Goal: Information Seeking & Learning: Learn about a topic

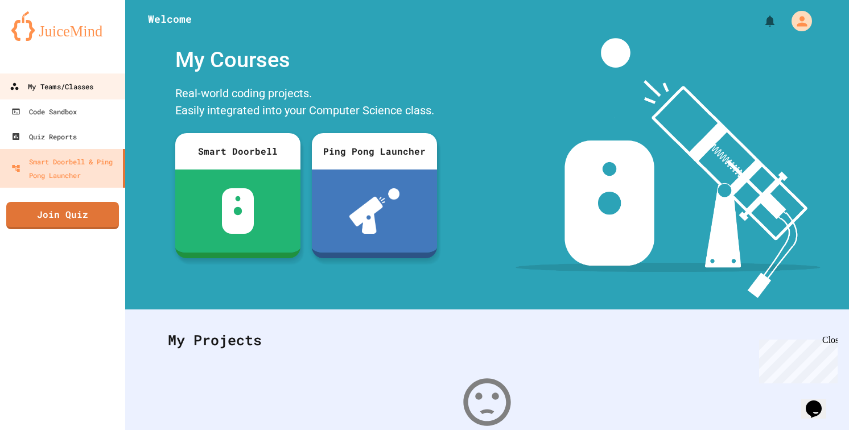
click at [64, 83] on div "My Teams/Classes" at bounding box center [52, 87] width 84 height 14
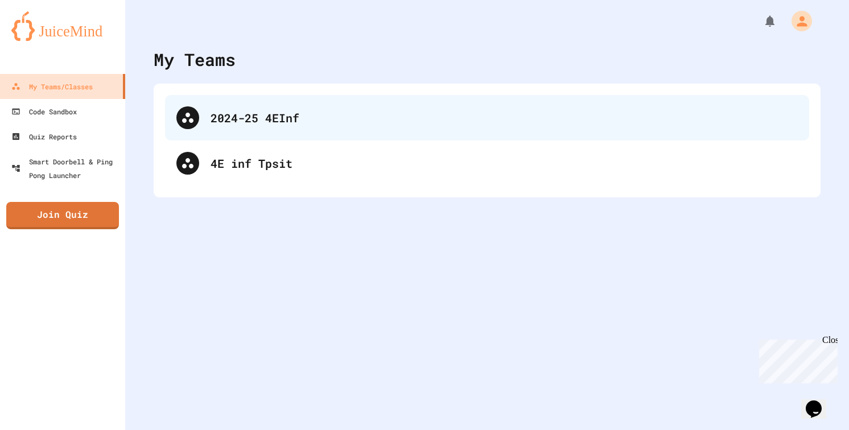
click at [291, 133] on div "2024-25 4EInf" at bounding box center [487, 118] width 644 height 46
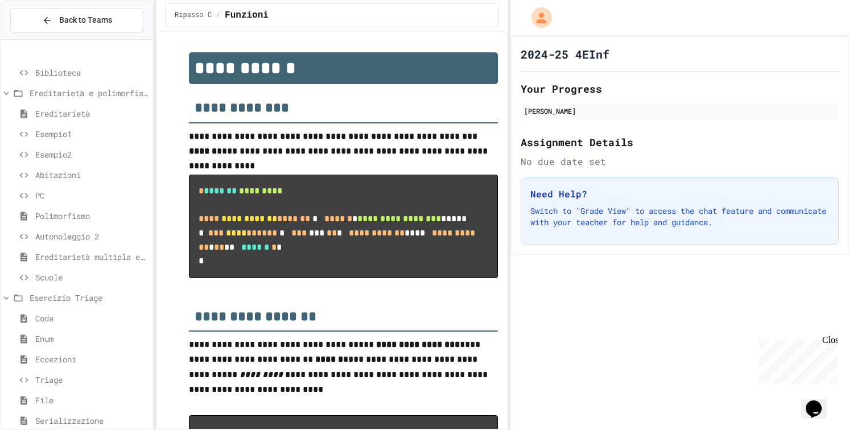
scroll to position [759, 0]
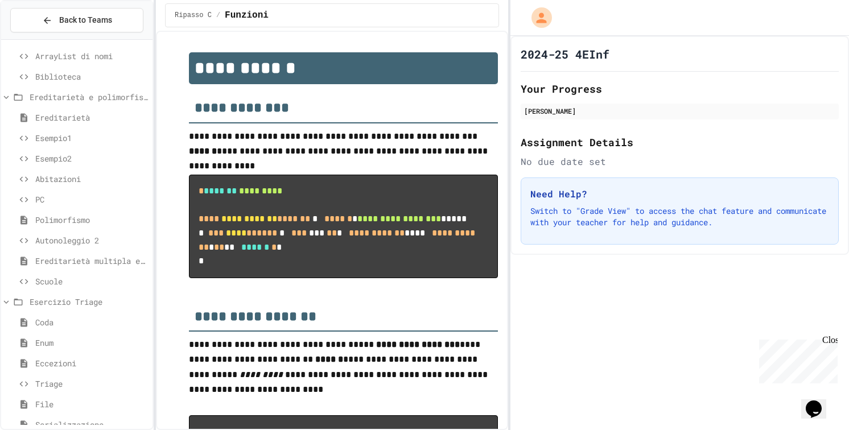
click at [55, 242] on span "Autonoleggio 2" at bounding box center [91, 241] width 113 height 12
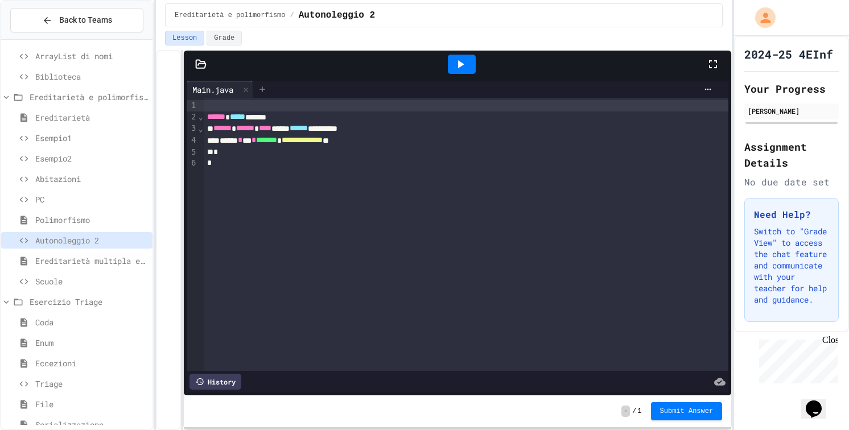
click at [266, 89] on icon at bounding box center [262, 89] width 9 height 9
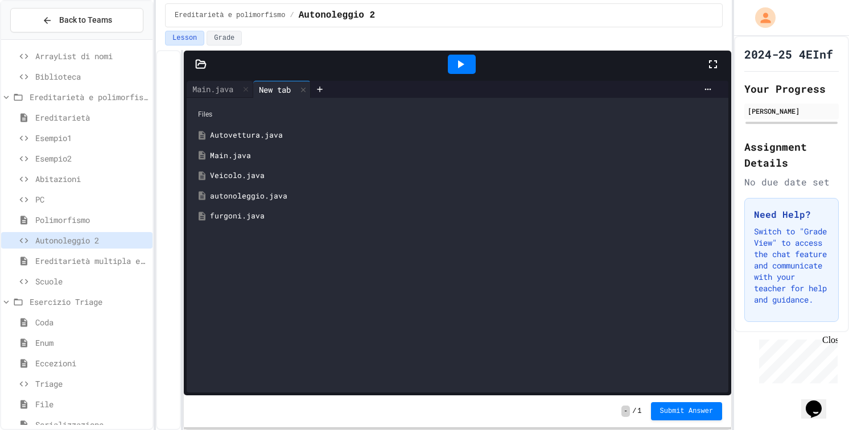
click at [244, 138] on div "Autovettura.java" at bounding box center [466, 135] width 512 height 11
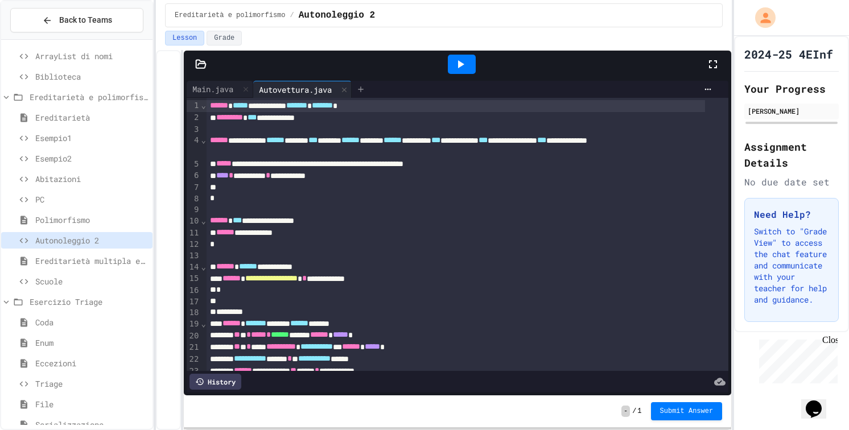
click at [357, 93] on div at bounding box center [361, 89] width 18 height 17
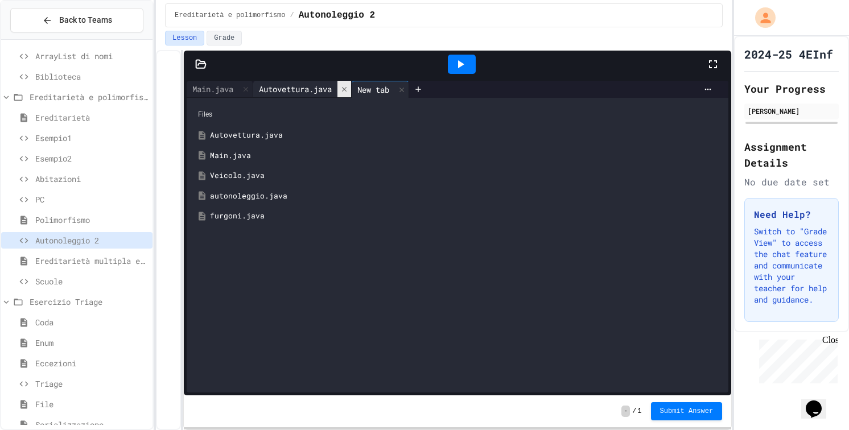
click at [351, 93] on div at bounding box center [345, 89] width 14 height 17
click at [305, 89] on icon at bounding box center [303, 90] width 8 height 8
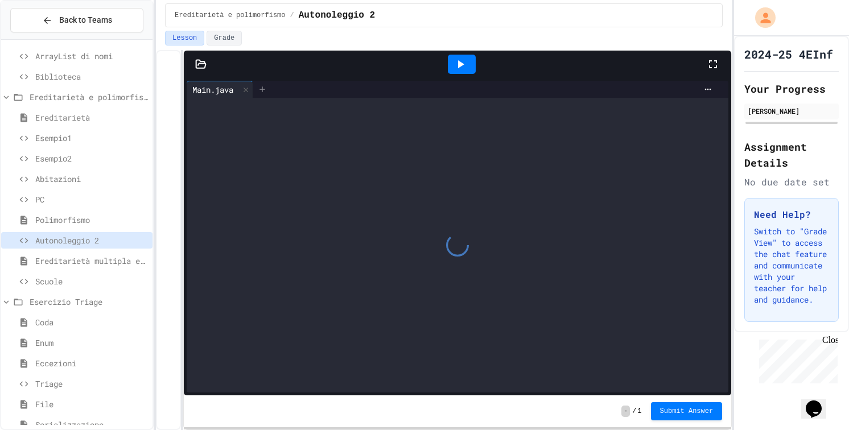
click at [264, 91] on icon at bounding box center [262, 89] width 5 height 5
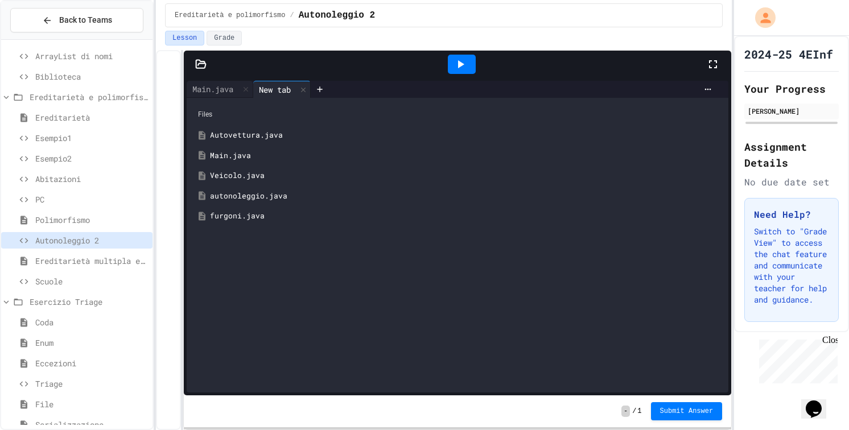
click at [231, 177] on div "Veicolo.java" at bounding box center [466, 175] width 512 height 11
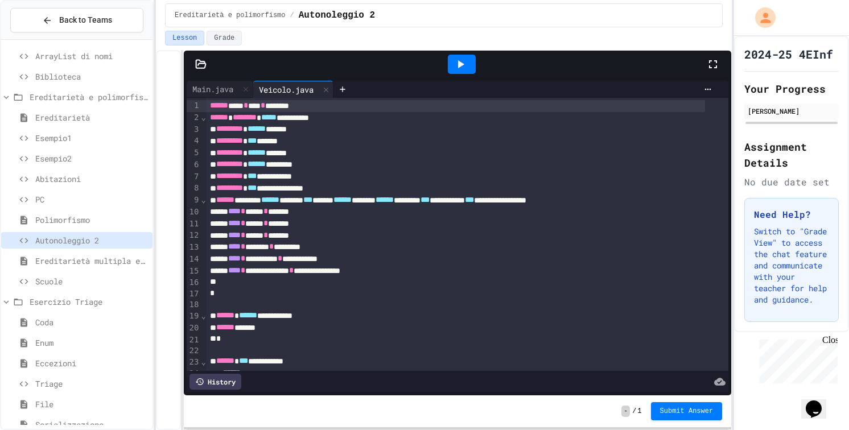
click at [464, 66] on icon at bounding box center [461, 64] width 14 height 14
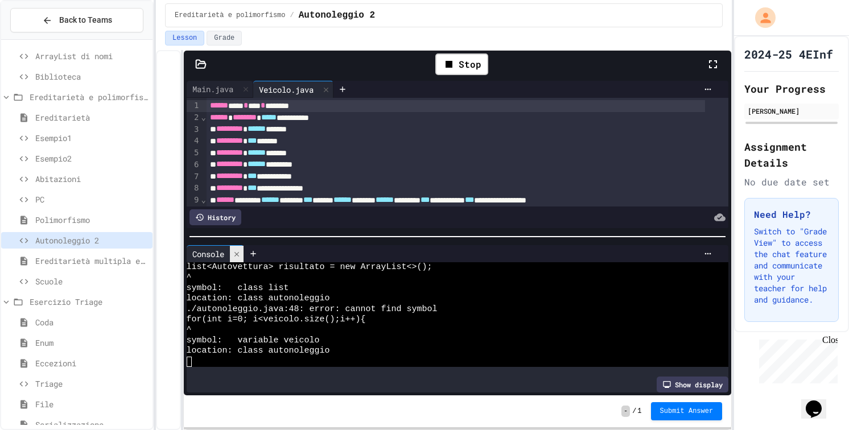
scroll to position [272, 0]
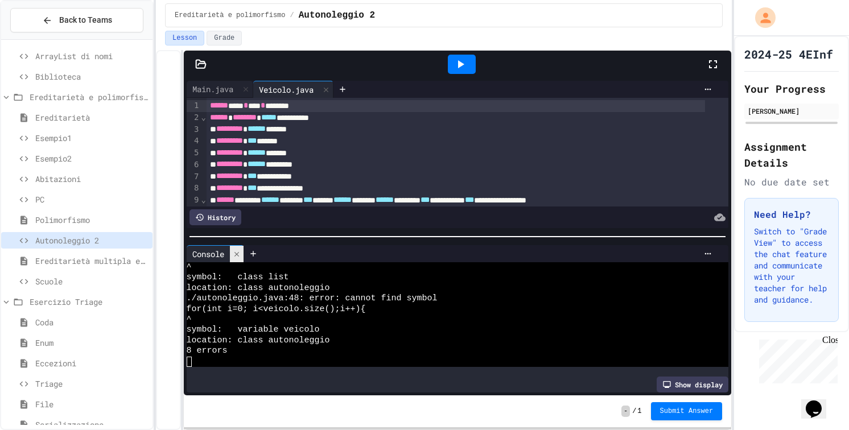
click at [238, 251] on icon at bounding box center [237, 254] width 8 height 8
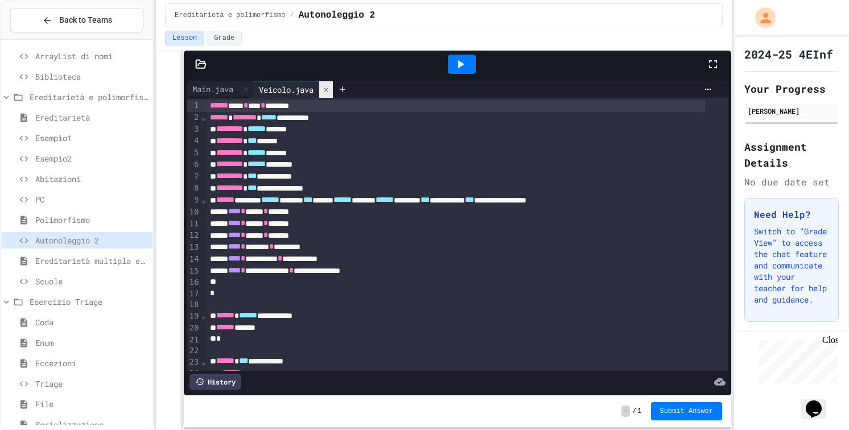
click at [326, 88] on icon at bounding box center [326, 90] width 8 height 8
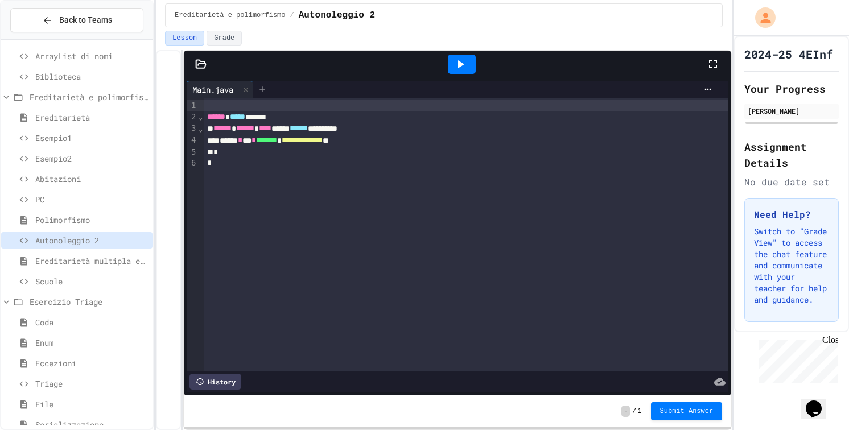
click at [264, 88] on icon at bounding box center [262, 89] width 5 height 5
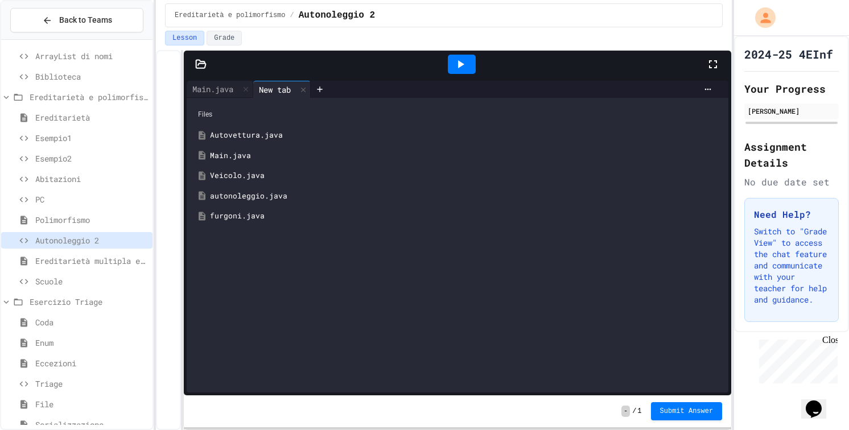
click at [232, 197] on div "autonoleggio.java" at bounding box center [466, 196] width 512 height 11
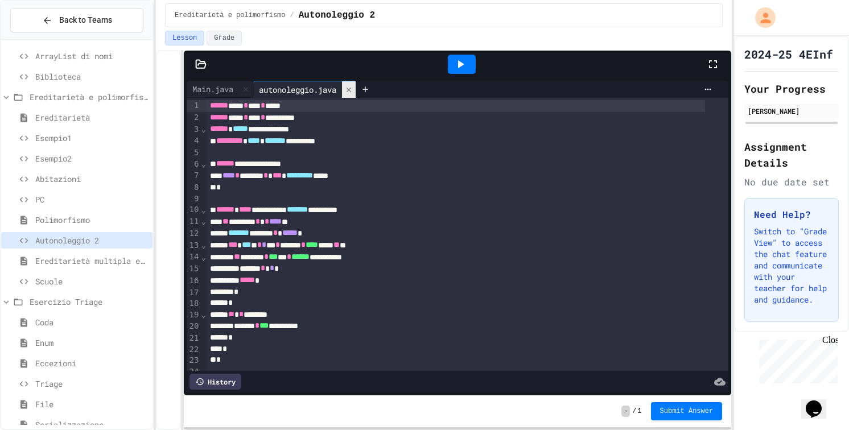
click at [352, 88] on icon at bounding box center [349, 90] width 8 height 8
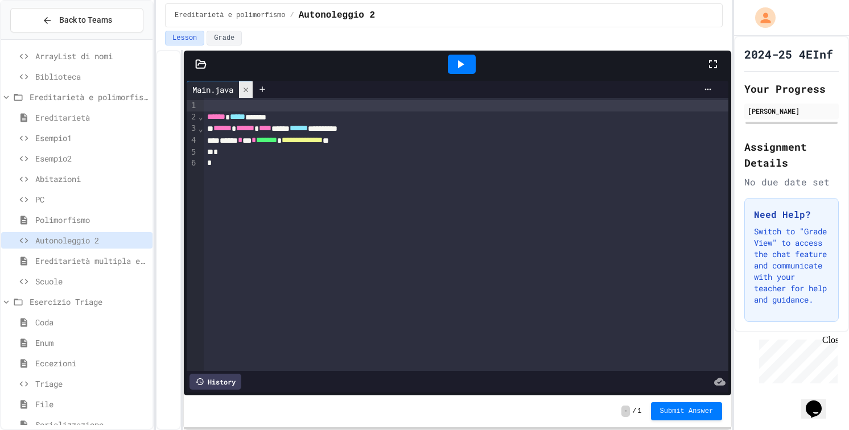
click at [253, 89] on div at bounding box center [246, 89] width 14 height 17
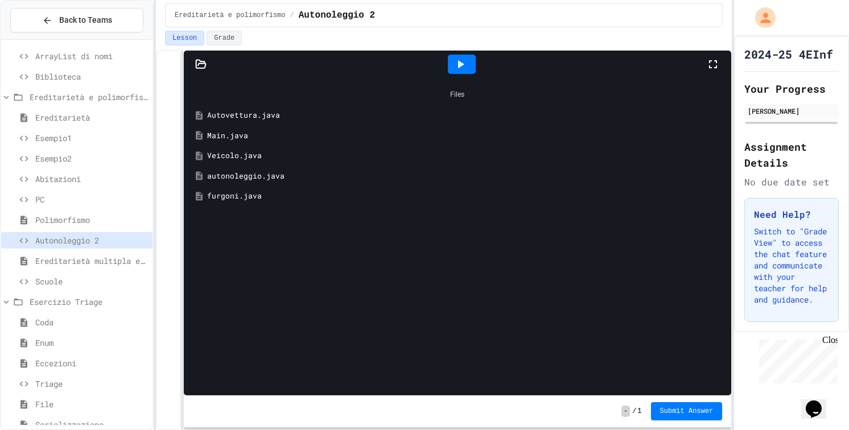
click at [236, 195] on div "furgoni.java" at bounding box center [466, 196] width 518 height 11
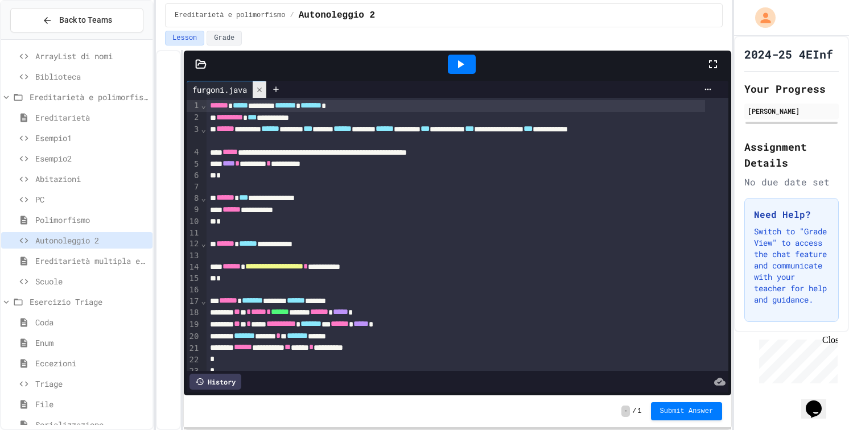
click at [261, 88] on icon at bounding box center [259, 89] width 5 height 5
